Goal: Task Accomplishment & Management: Manage account settings

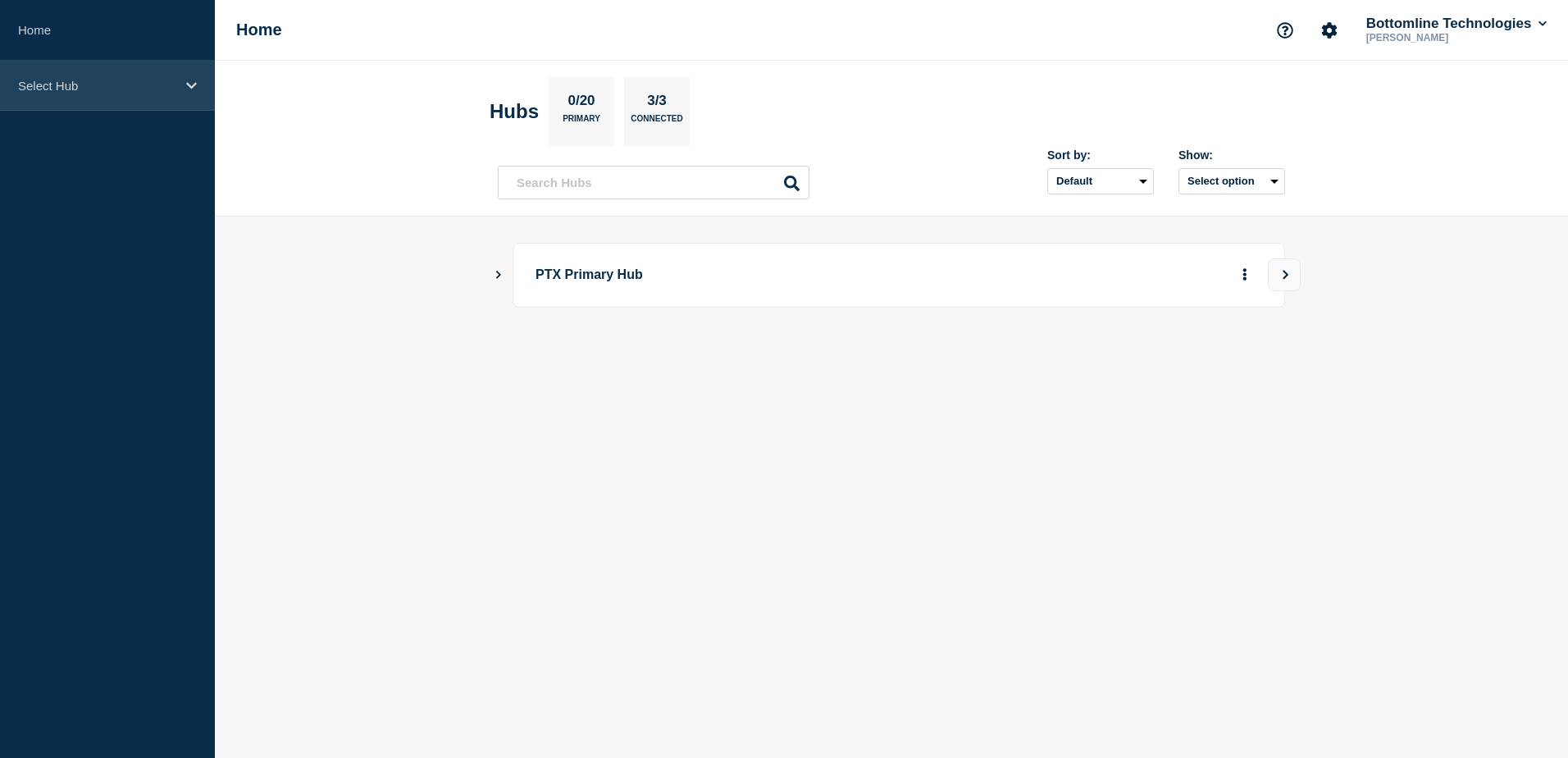
click at [148, 100] on div "Select Hub" at bounding box center [108, 85] width 215 height 50
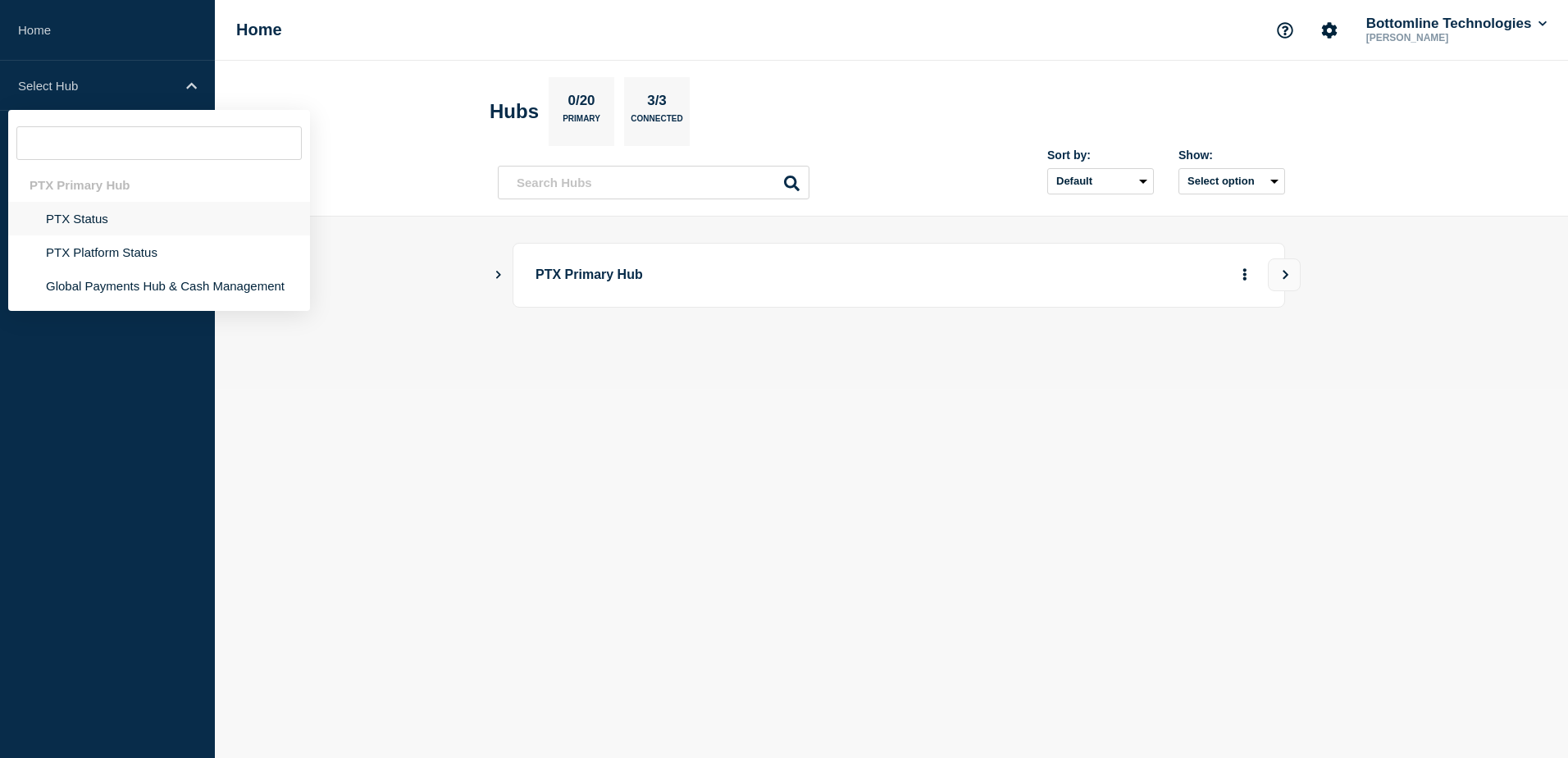
click at [133, 234] on li "PTX Status" at bounding box center [159, 219] width 301 height 34
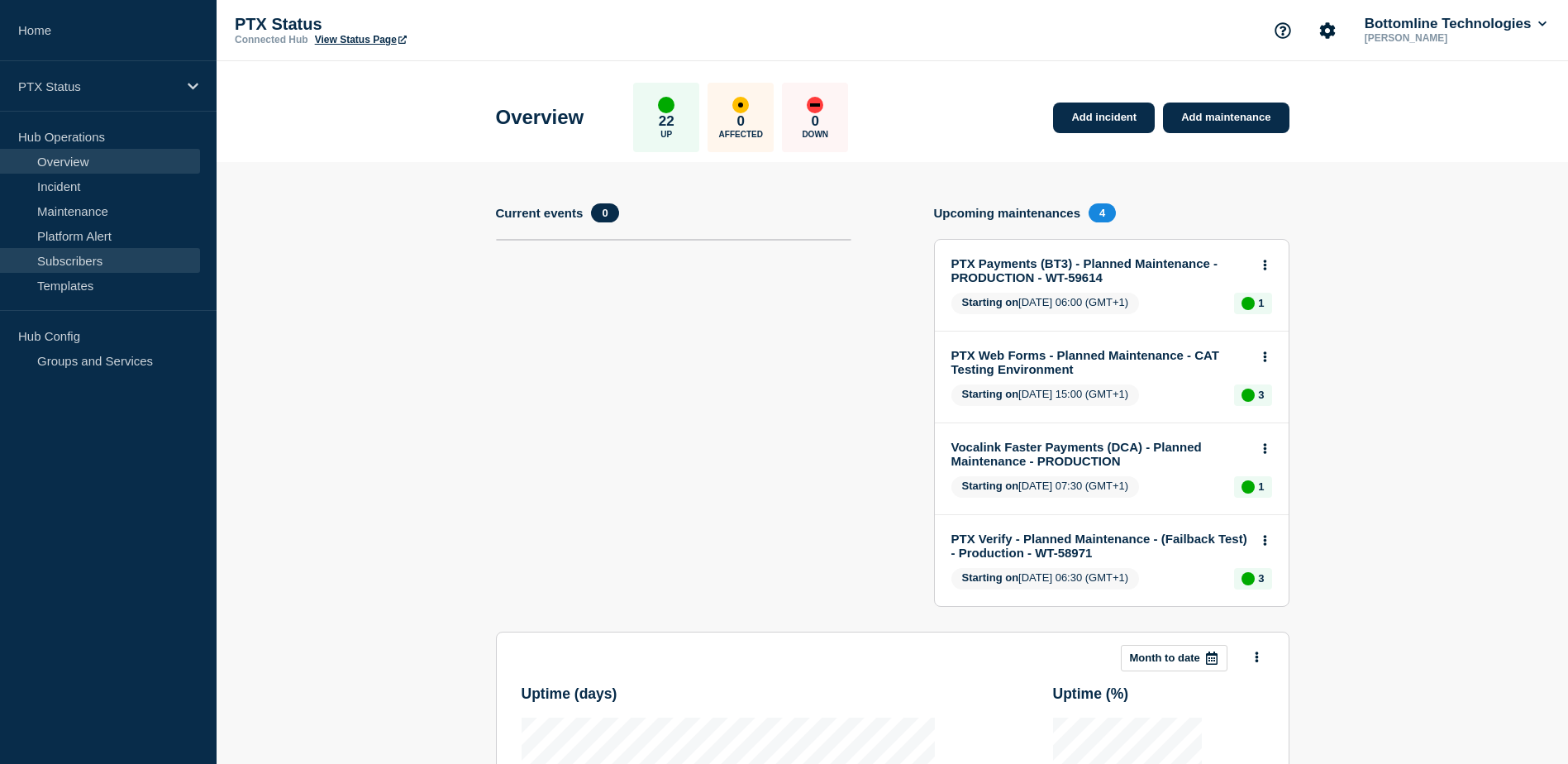
click at [78, 250] on link "Subscribers" at bounding box center [100, 260] width 200 height 25
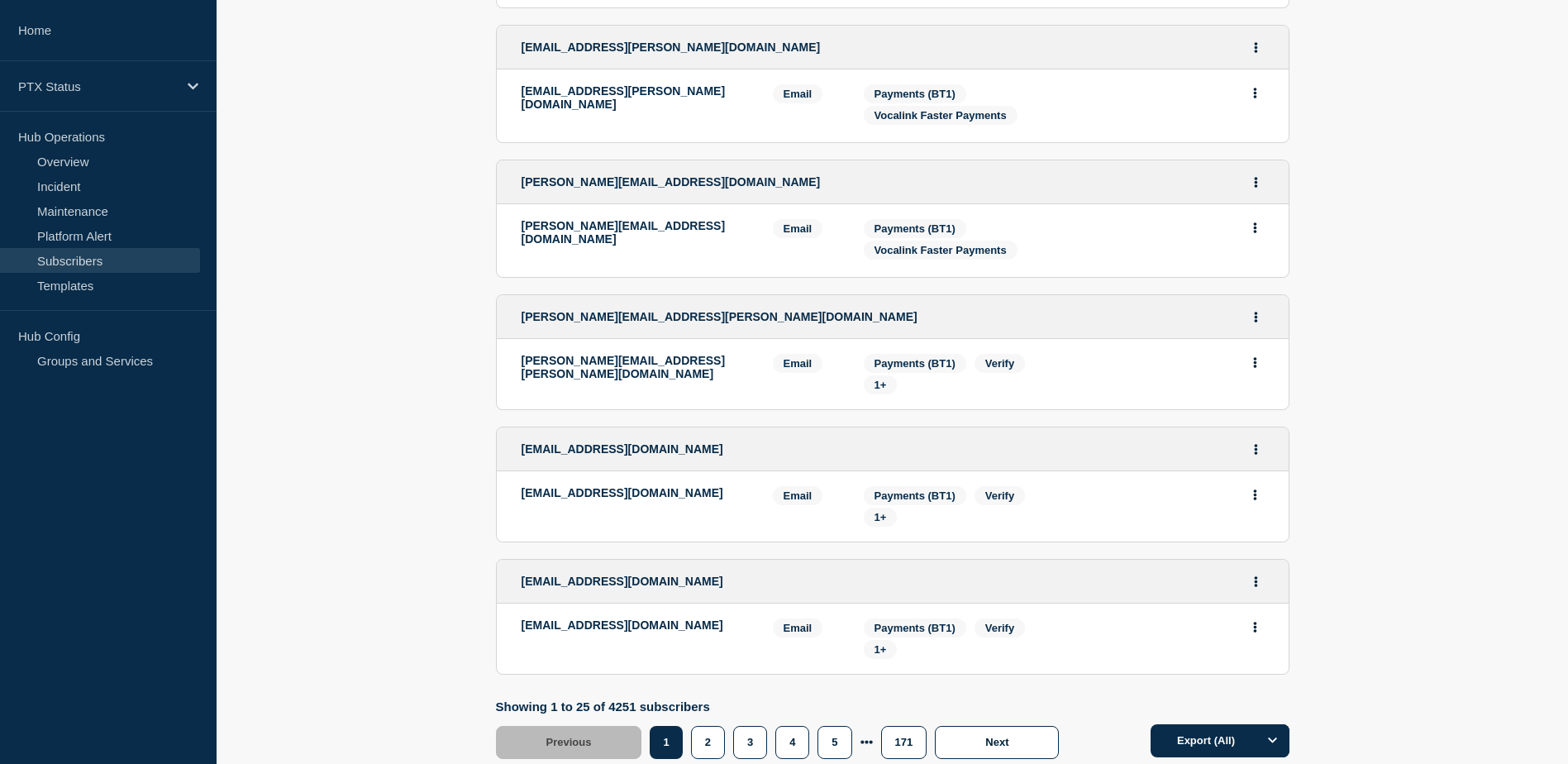
scroll to position [3024, 0]
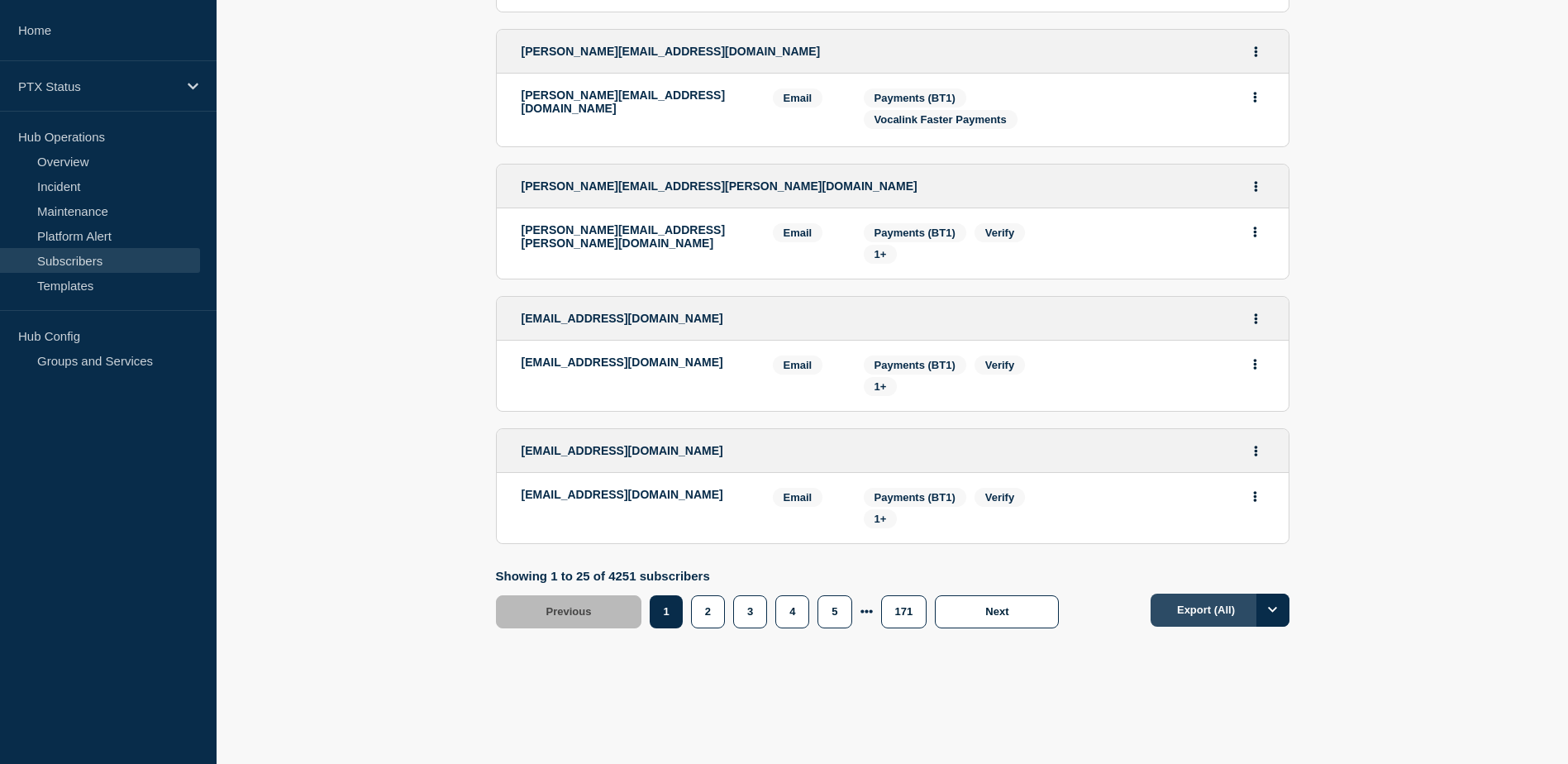
click at [1231, 611] on button "Export (All)" at bounding box center [1220, 610] width 139 height 33
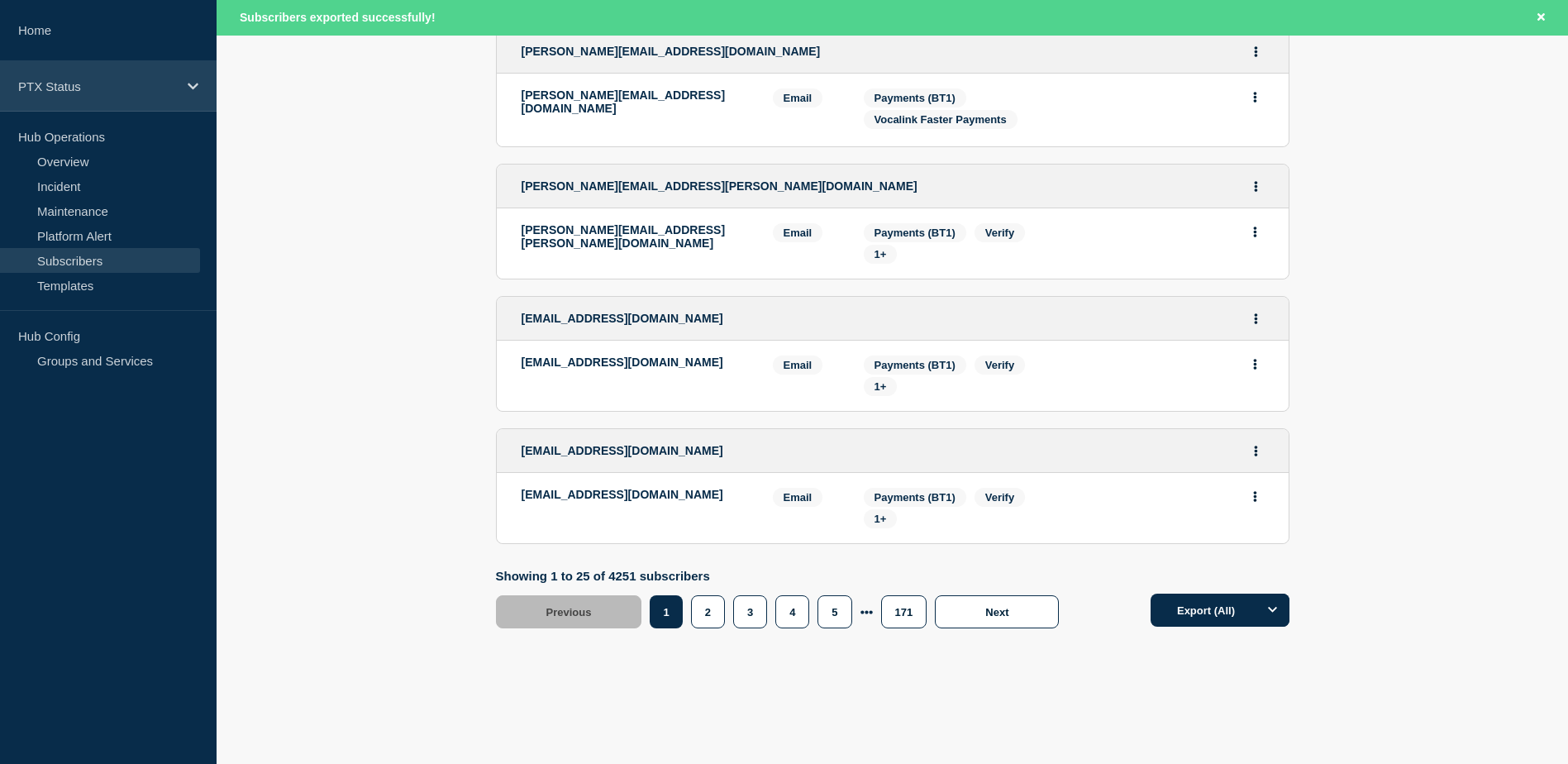
click at [193, 94] on div "PTX Status" at bounding box center [108, 86] width 217 height 50
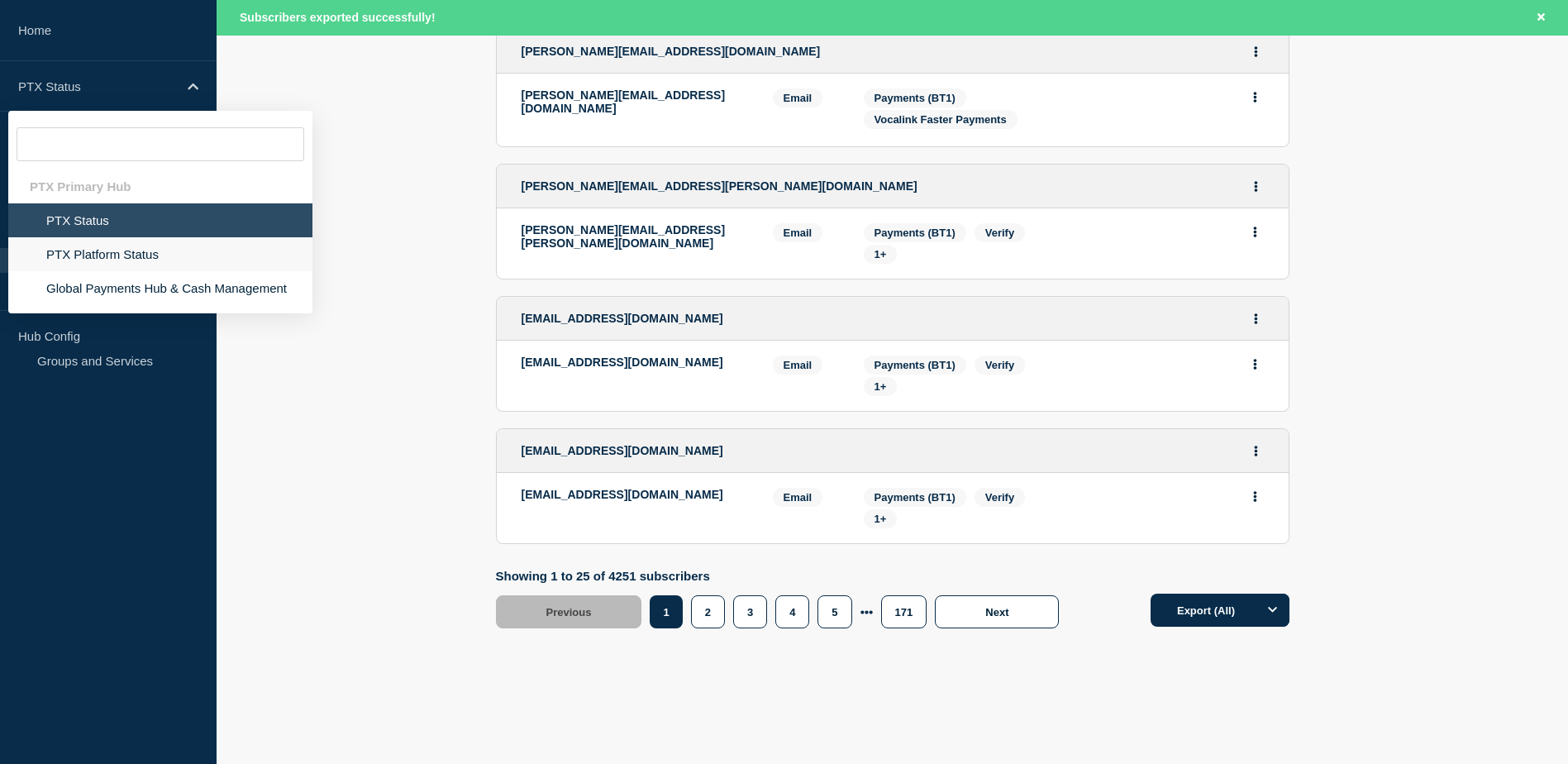
click at [125, 246] on li "PTX Platform Status" at bounding box center [160, 254] width 304 height 34
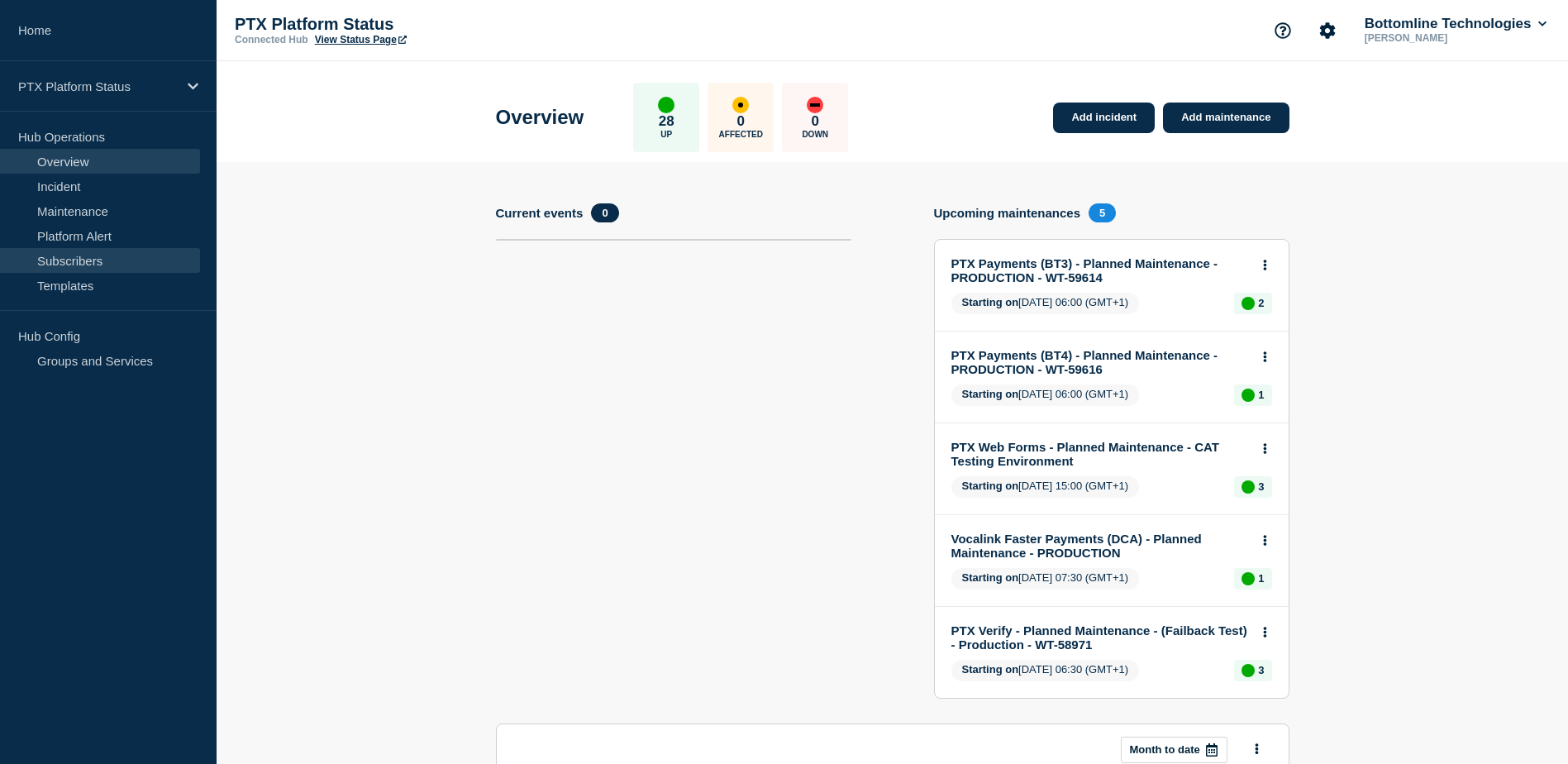
click at [96, 257] on link "Subscribers" at bounding box center [100, 260] width 200 height 25
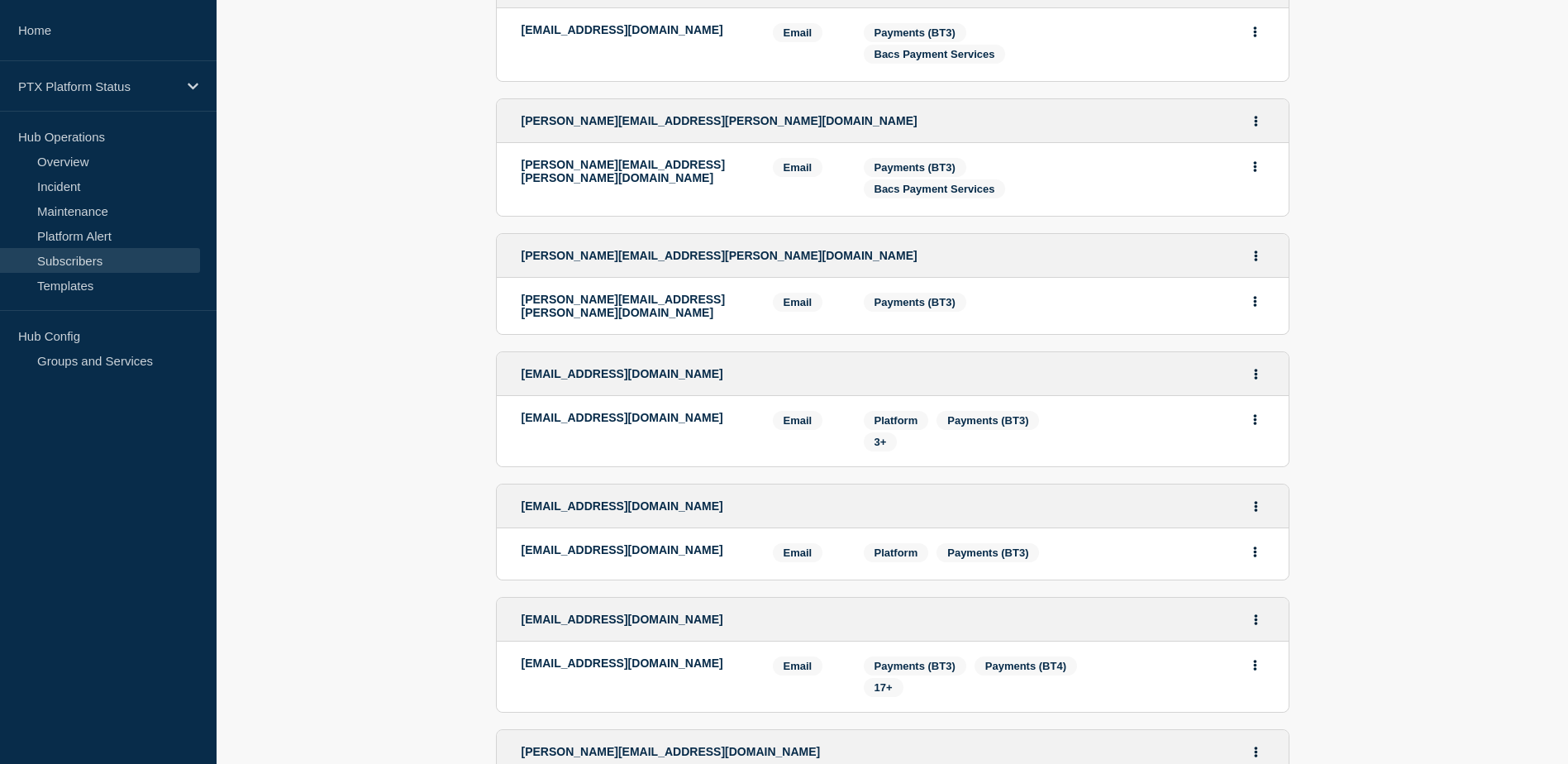
scroll to position [2803, 0]
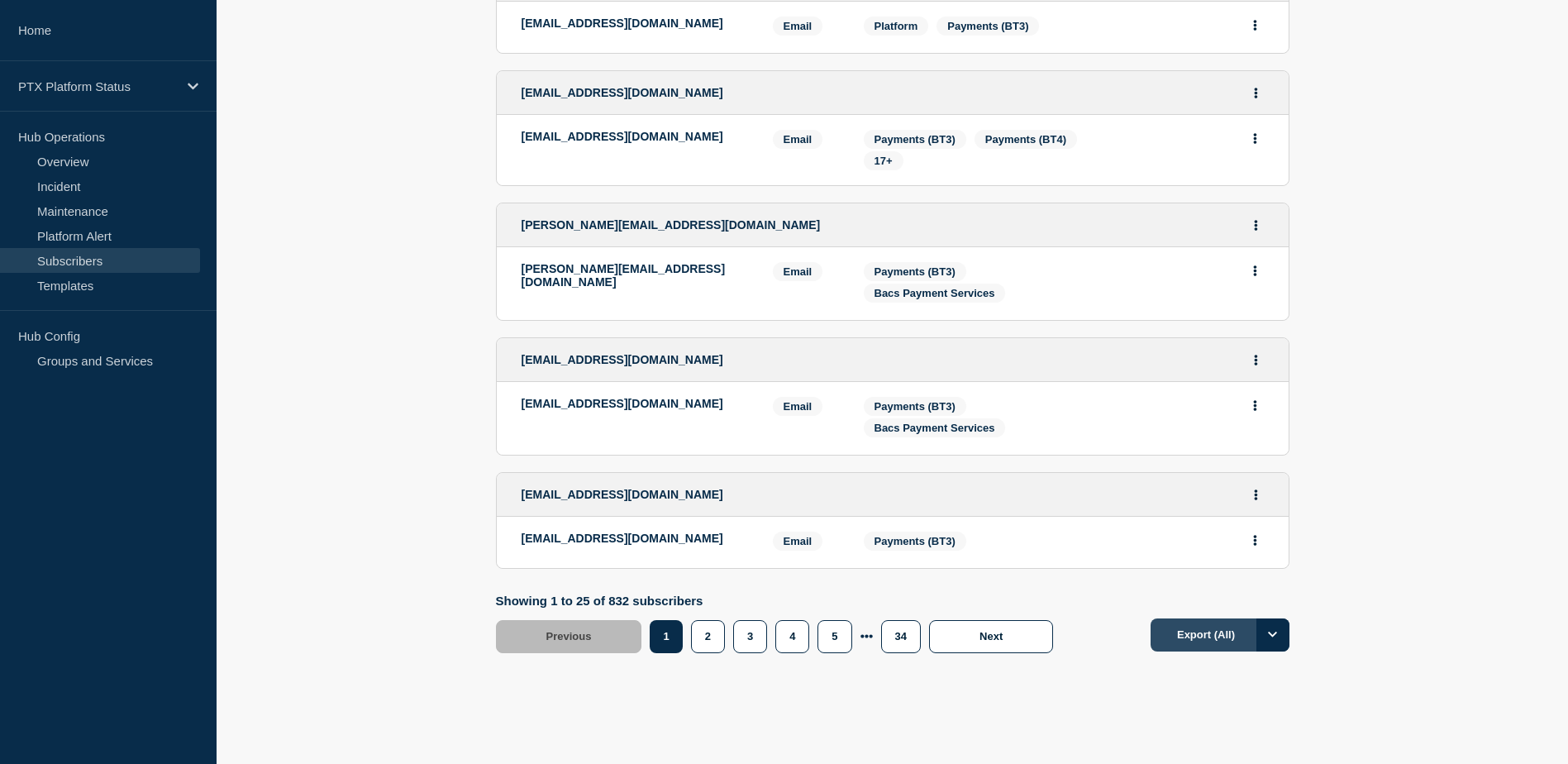
click at [1203, 619] on button "Export (All)" at bounding box center [1220, 635] width 139 height 33
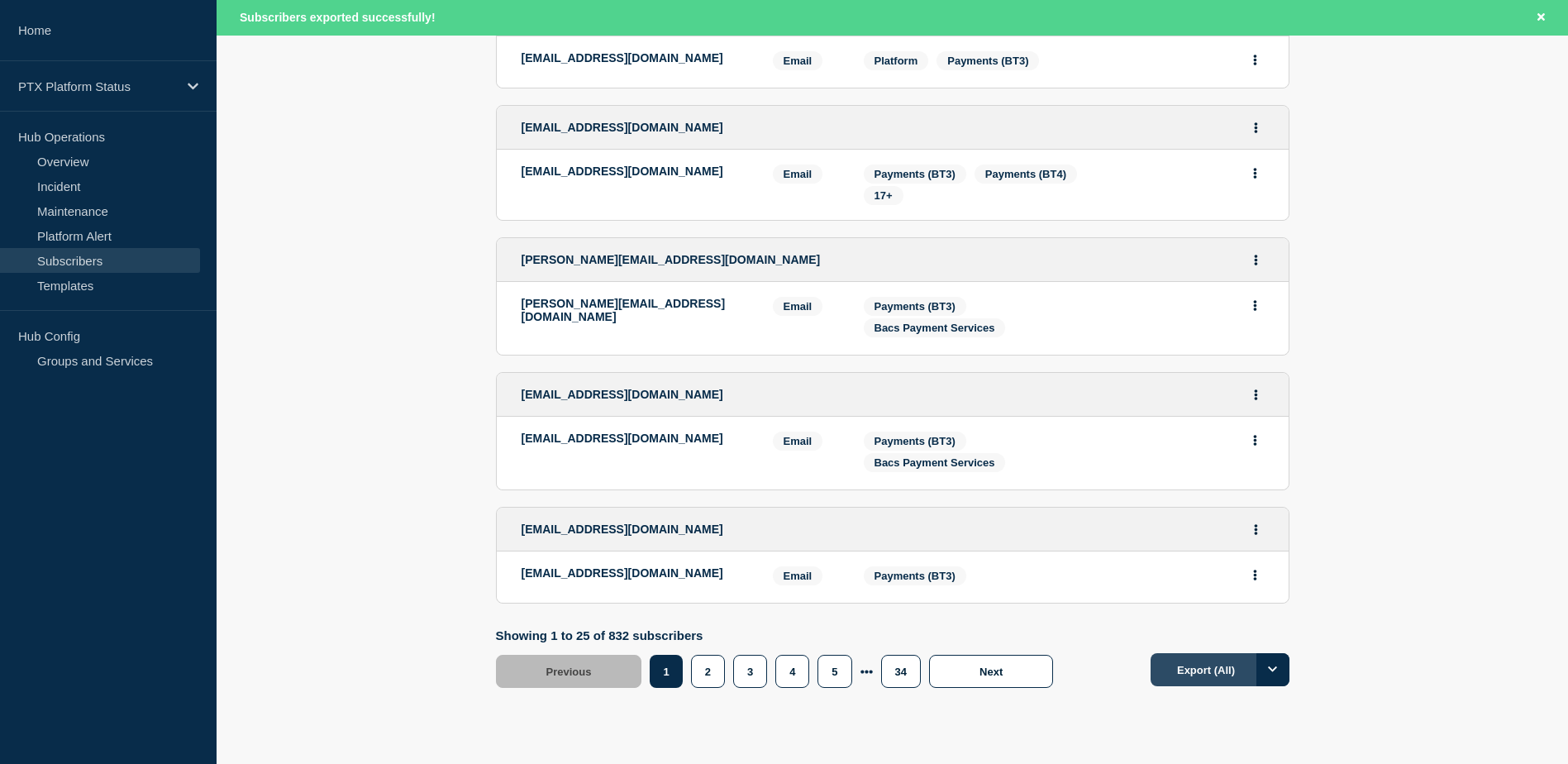
scroll to position [2838, 0]
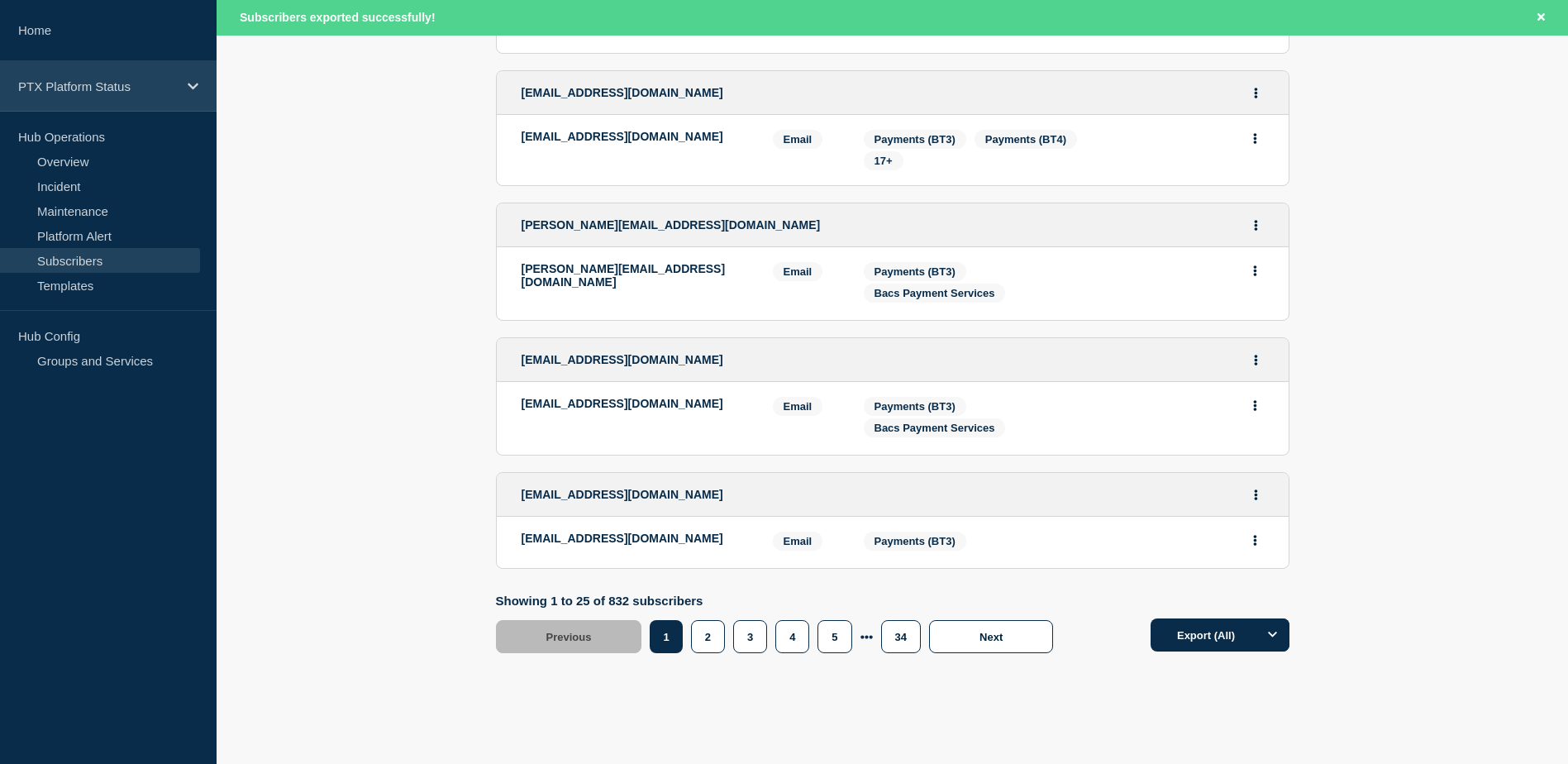
click at [93, 100] on div "PTX Platform Status" at bounding box center [108, 86] width 217 height 50
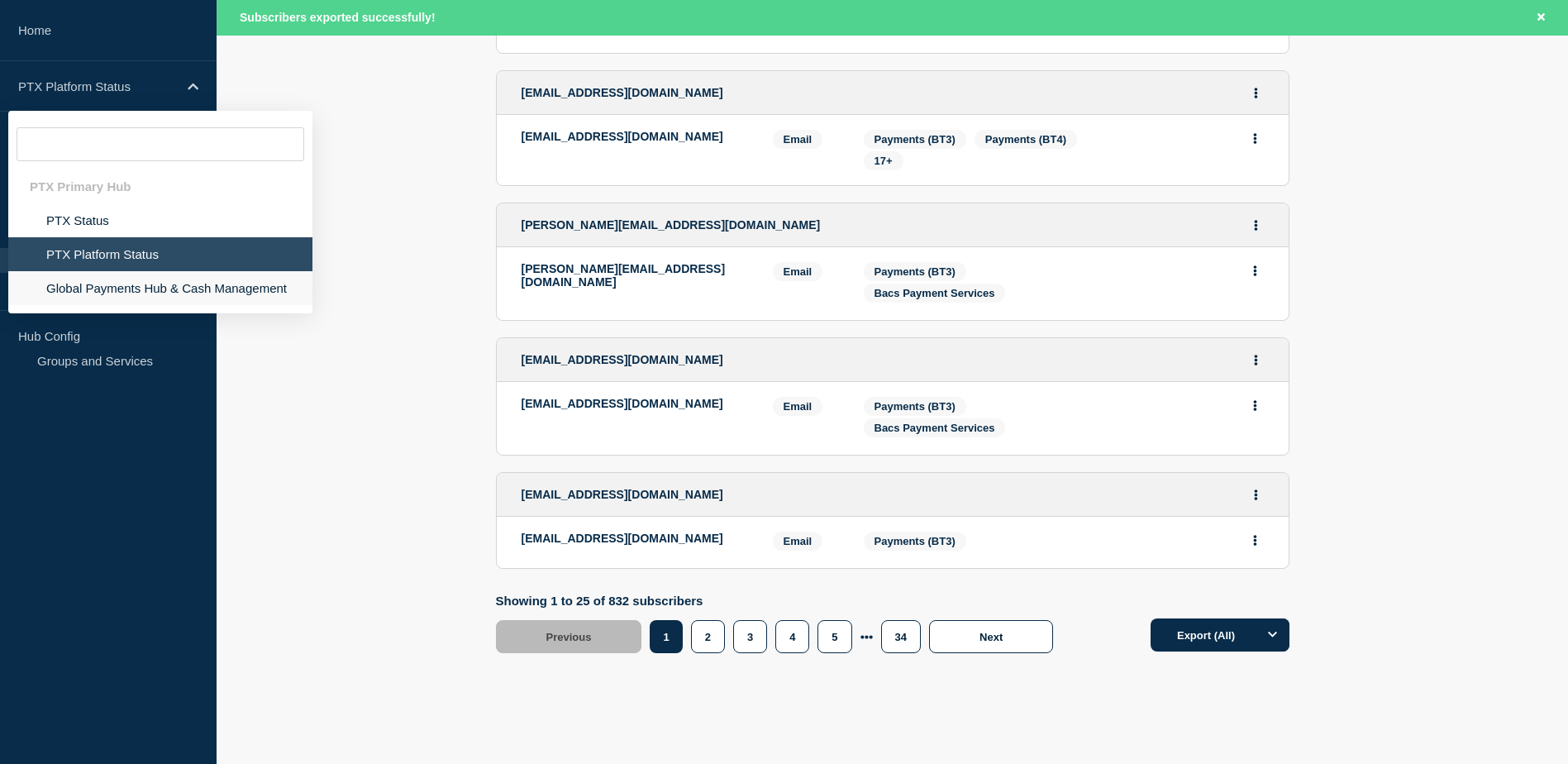
click at [142, 296] on li "Global Payments Hub & Cash Management" at bounding box center [160, 288] width 304 height 34
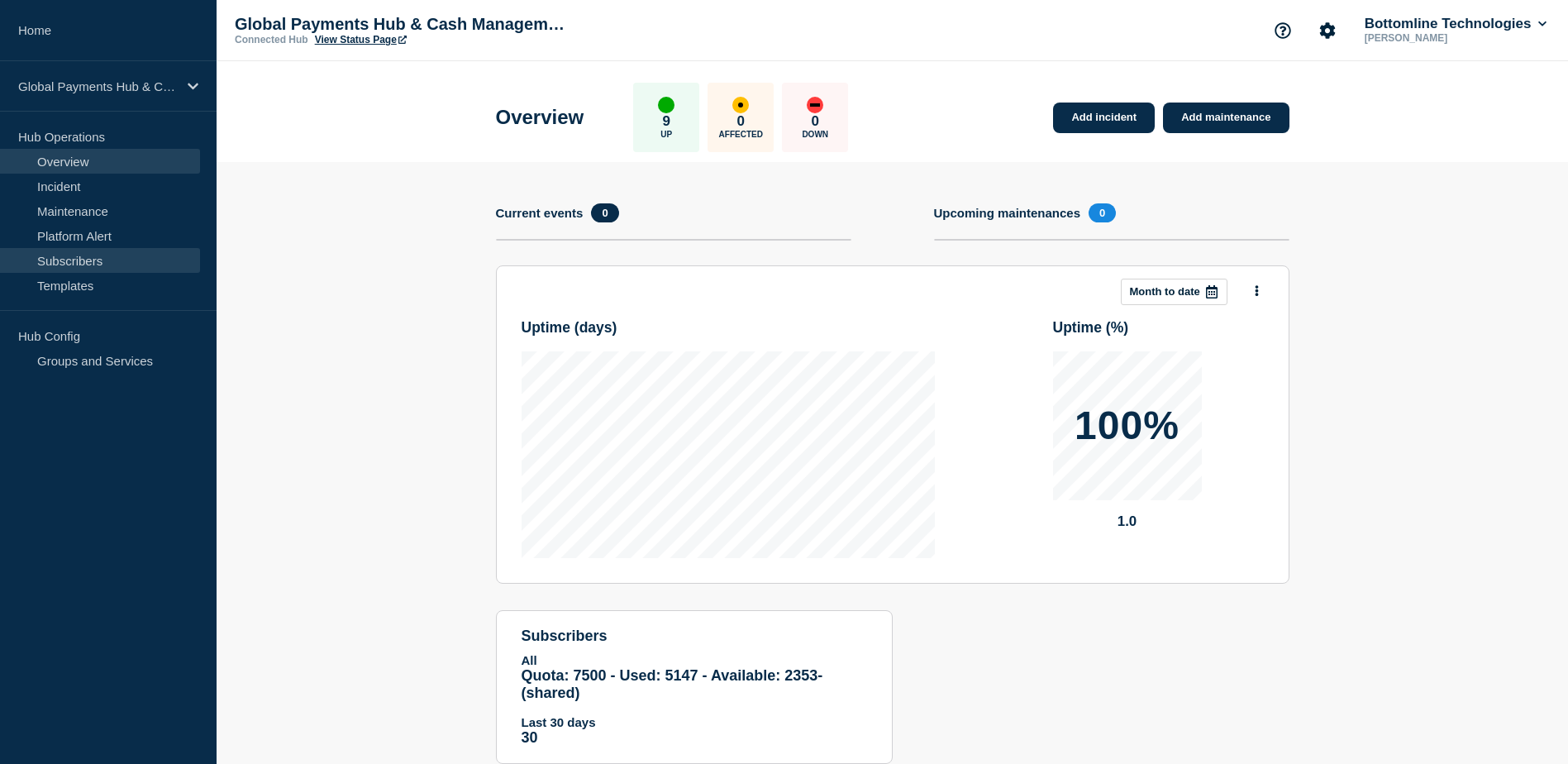
click at [86, 257] on link "Subscribers" at bounding box center [100, 260] width 200 height 25
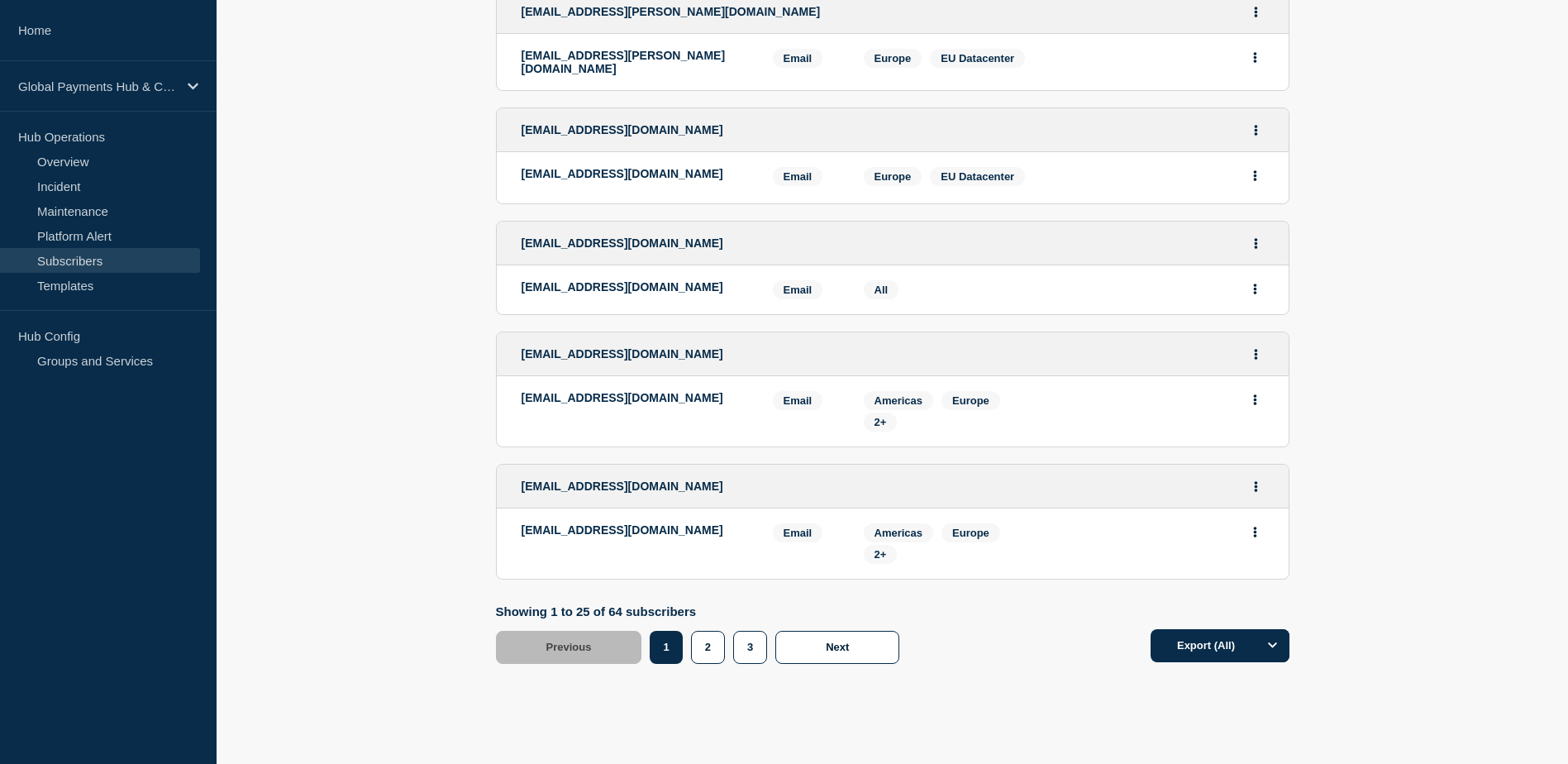
scroll to position [2637, 0]
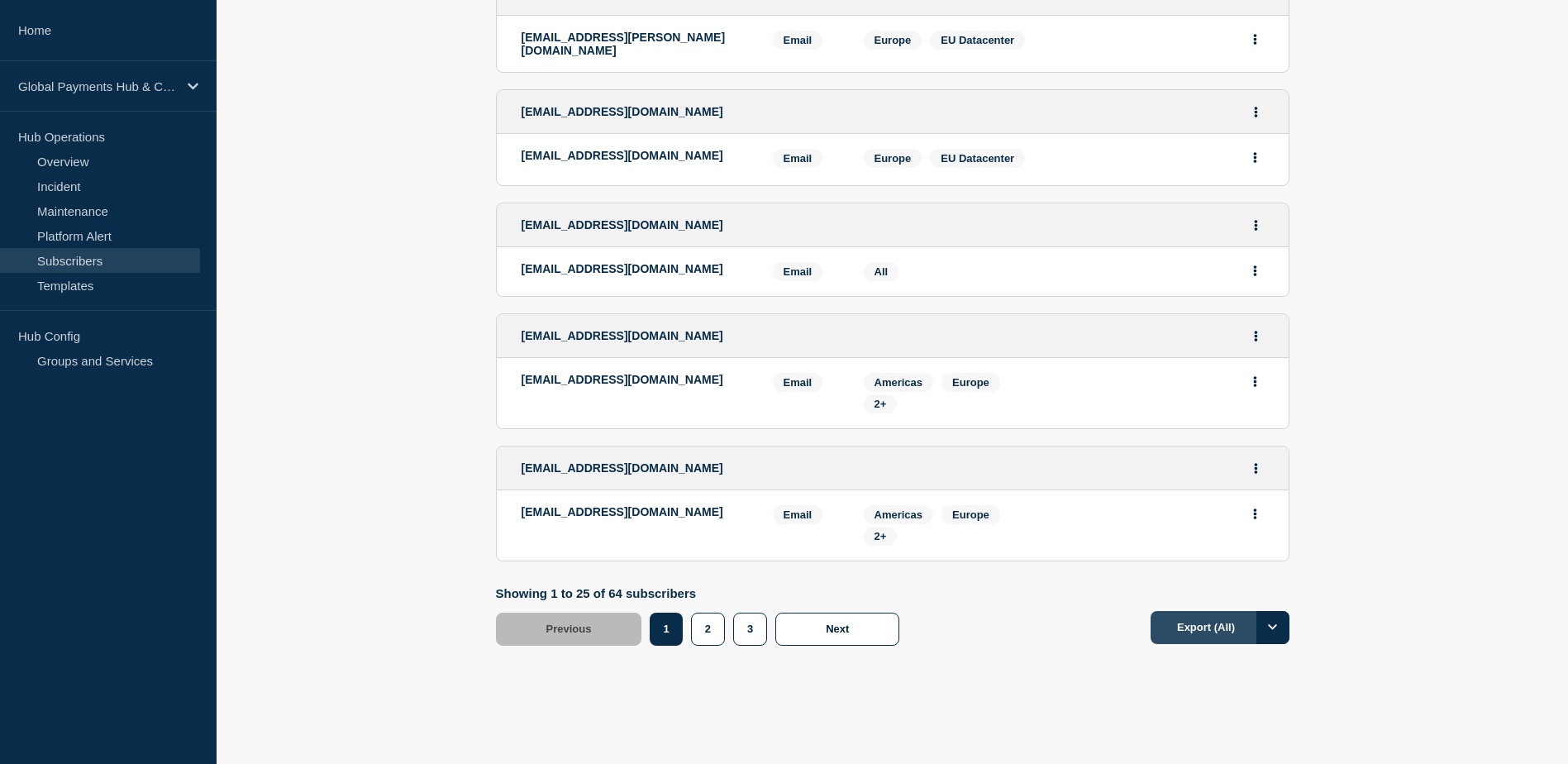
click at [1198, 611] on button "Export (All)" at bounding box center [1220, 628] width 139 height 33
